Goal: Task Accomplishment & Management: Manage account settings

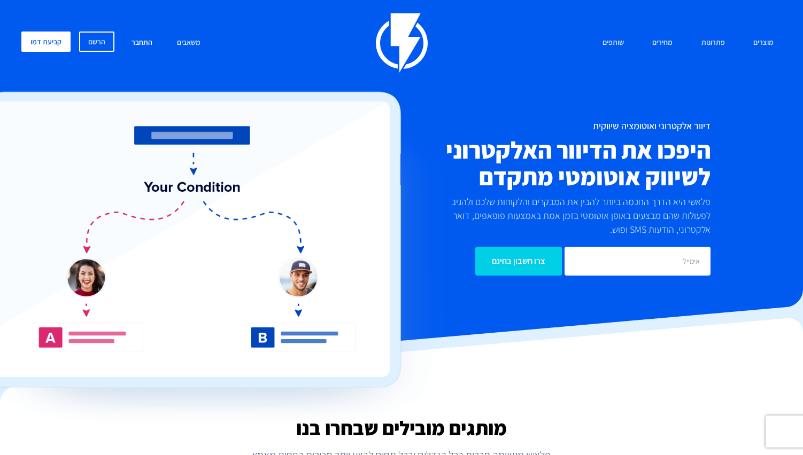
click at [143, 38] on link "התחבר" at bounding box center [141, 43] width 37 height 23
click at [138, 48] on link "התחבר" at bounding box center [141, 43] width 37 height 23
click at [147, 37] on link "התחבר" at bounding box center [141, 43] width 37 height 23
